Goal: Task Accomplishment & Management: Complete application form

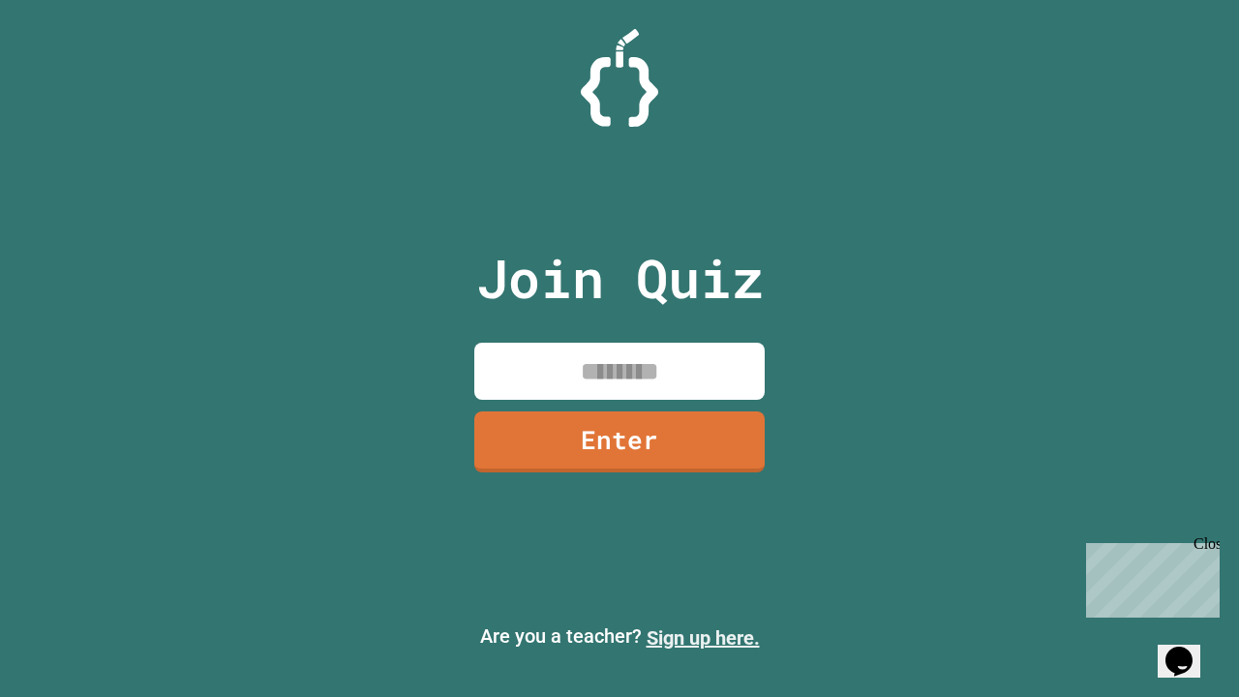
click at [703, 638] on link "Sign up here." at bounding box center [702, 637] width 113 height 23
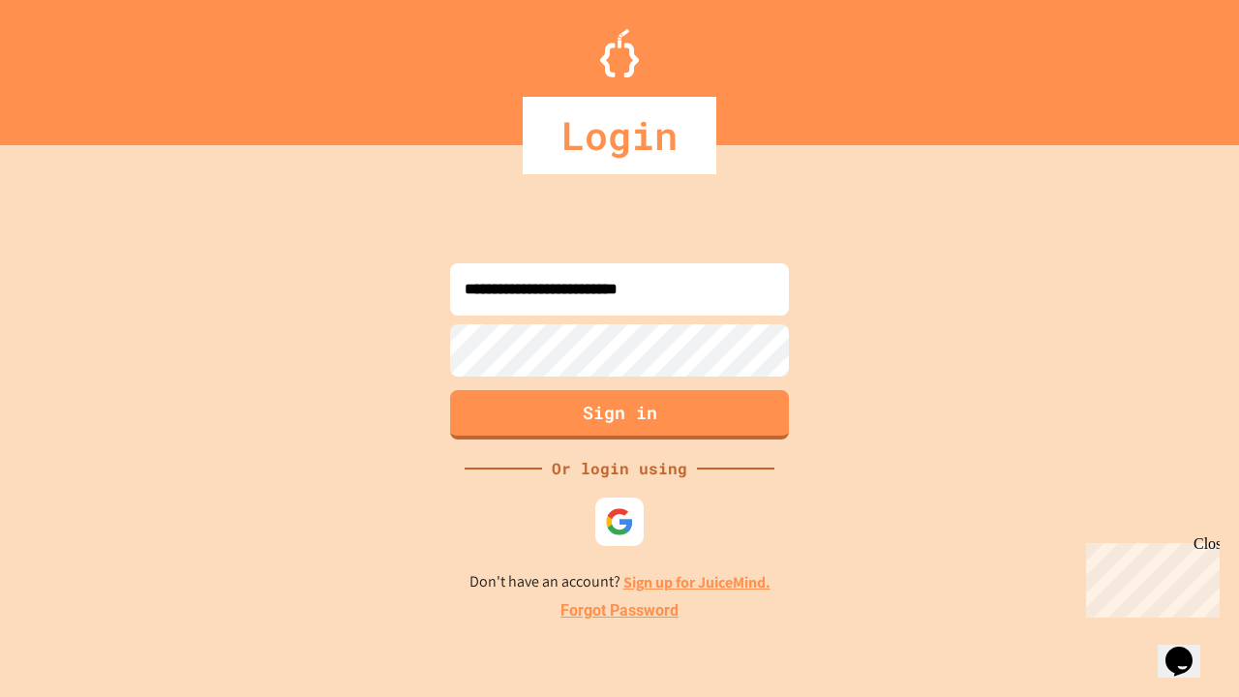
type input "**********"
